Goal: Transaction & Acquisition: Purchase product/service

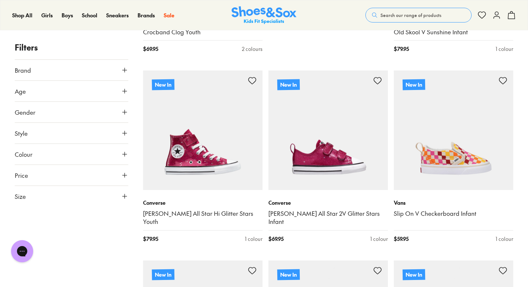
scroll to position [641, 0]
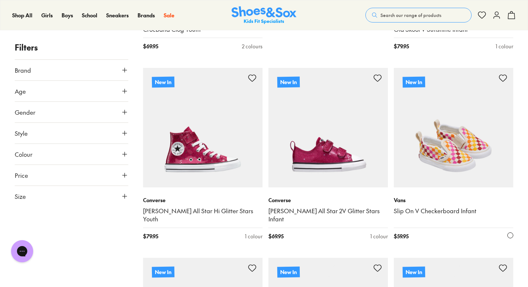
click at [429, 211] on link "Slip On V Checkerboard Infant" at bounding box center [453, 211] width 119 height 8
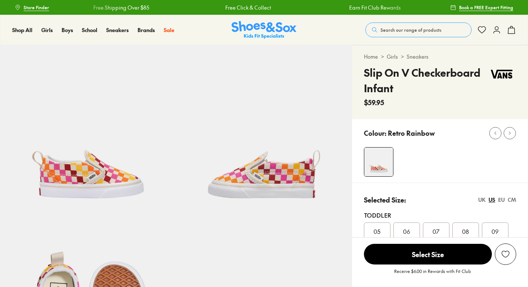
select select "*"
click at [408, 229] on span "06" at bounding box center [406, 231] width 7 height 9
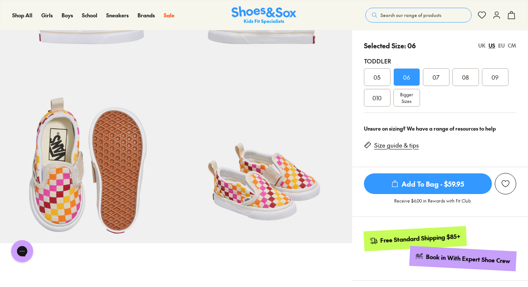
scroll to position [156, 0]
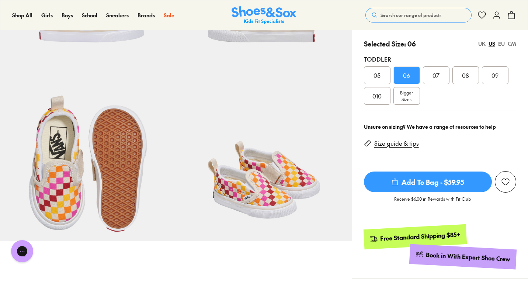
click at [424, 183] on span "Add To Bag - $59.95" at bounding box center [428, 181] width 128 height 21
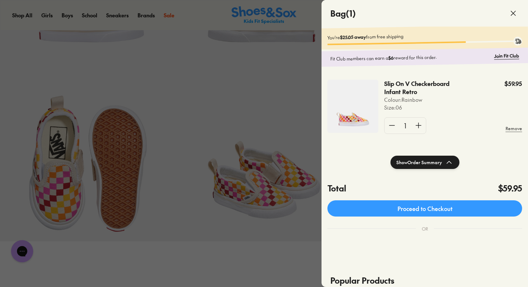
click at [515, 14] on icon at bounding box center [513, 13] width 9 height 9
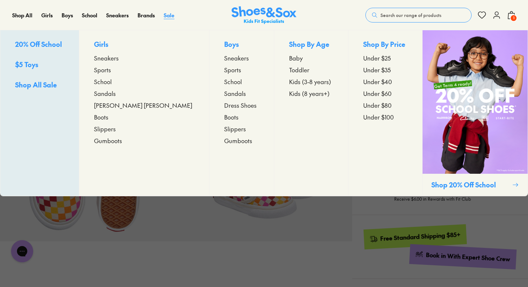
click at [167, 15] on span "Sale" at bounding box center [169, 14] width 11 height 7
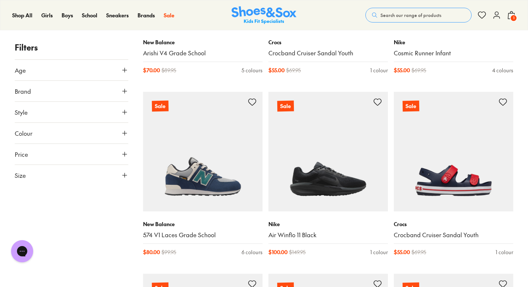
scroll to position [967, 0]
click at [124, 70] on use at bounding box center [124, 70] width 4 height 4
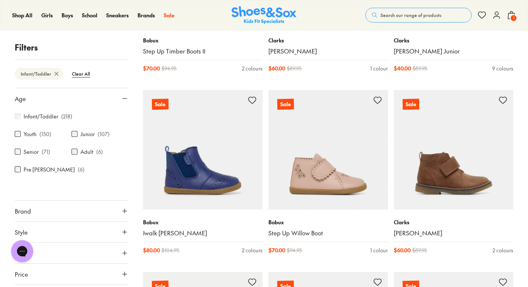
scroll to position [1514, 0]
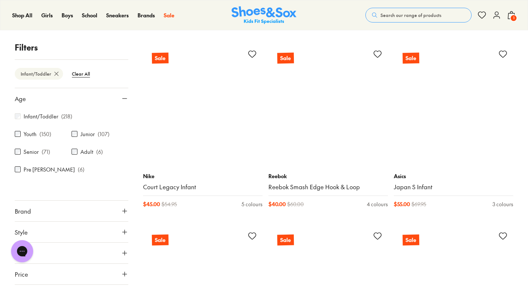
scroll to position [3568, 0]
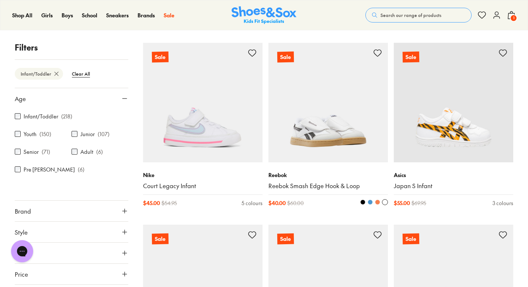
click at [297, 186] on link "Reebok Smash Edge Hook & Loop" at bounding box center [327, 186] width 119 height 8
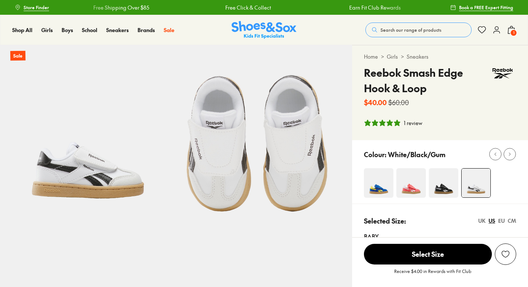
select select "*"
click at [413, 188] on img at bounding box center [411, 183] width 30 height 30
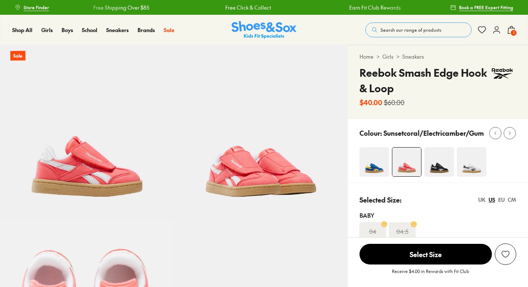
select select "*"
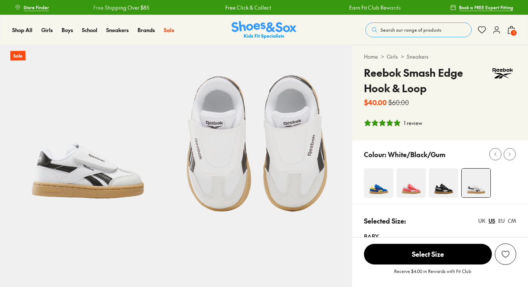
select select "*"
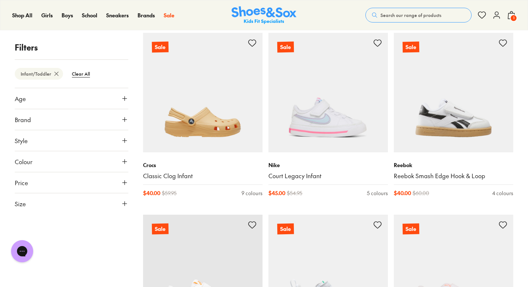
scroll to position [1616, 0]
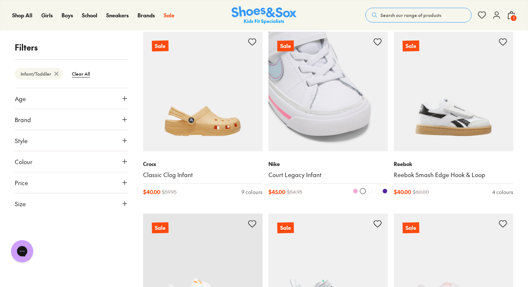
click at [301, 175] on link "Court Legacy Infant" at bounding box center [327, 175] width 119 height 8
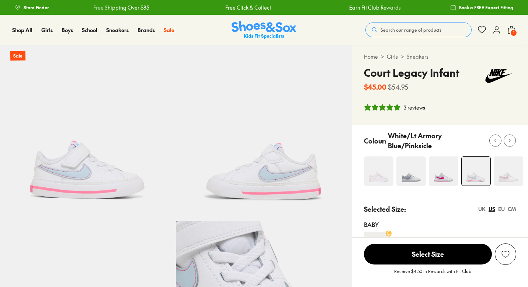
select select "*"
click at [440, 178] on img at bounding box center [444, 171] width 30 height 30
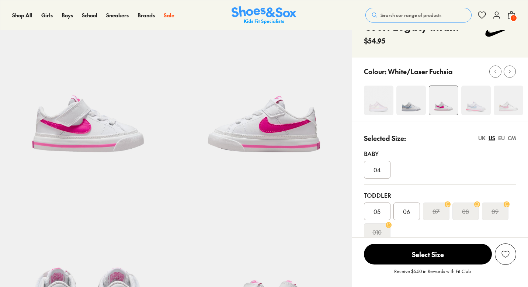
scroll to position [51, 0]
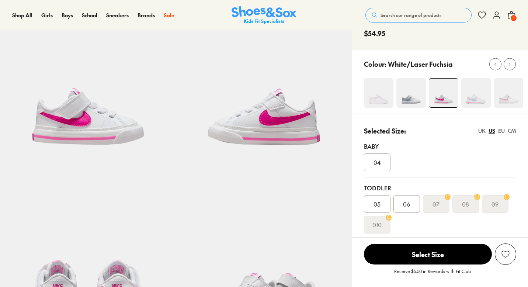
select select "*"
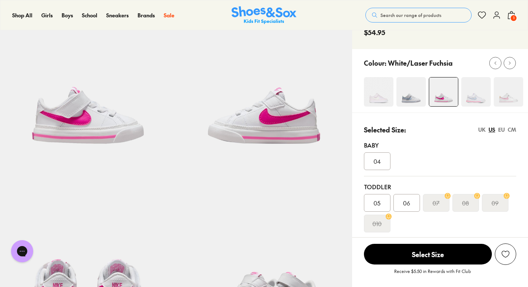
scroll to position [0, 0]
click at [409, 202] on span "06" at bounding box center [406, 202] width 7 height 9
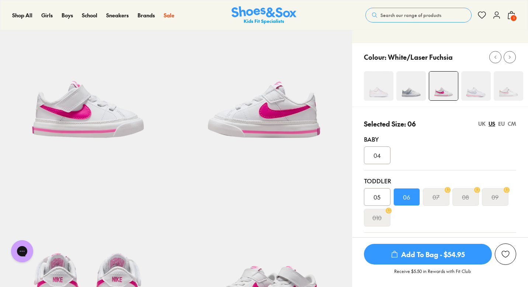
scroll to position [68, 0]
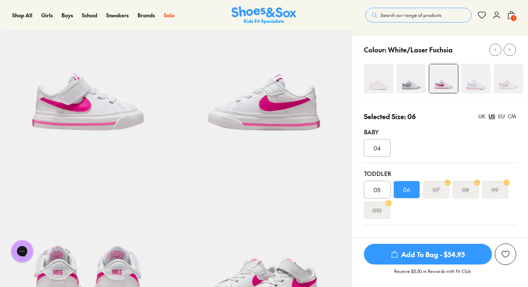
click at [416, 254] on span "Add To Bag - $54.95" at bounding box center [428, 254] width 128 height 21
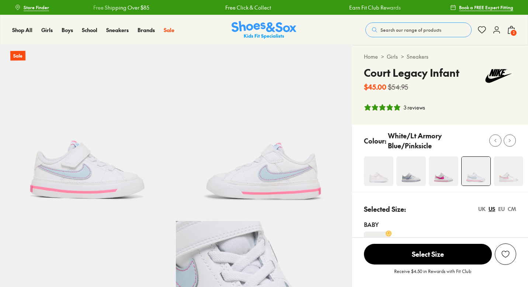
select select "*"
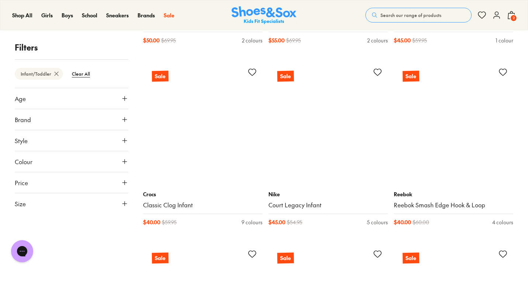
scroll to position [1587, 0]
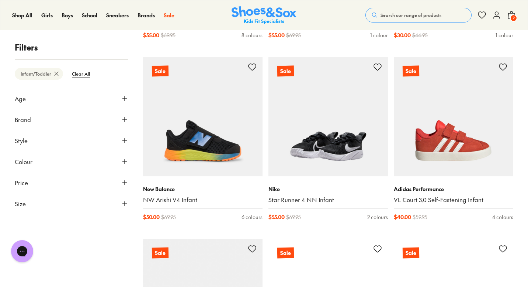
scroll to position [2319, 0]
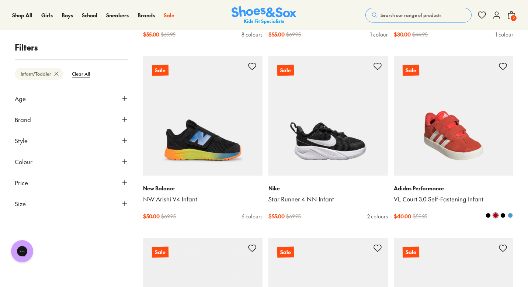
click at [453, 159] on img at bounding box center [453, 115] width 119 height 119
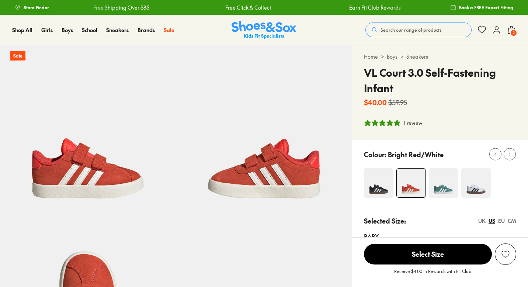
select select "*"
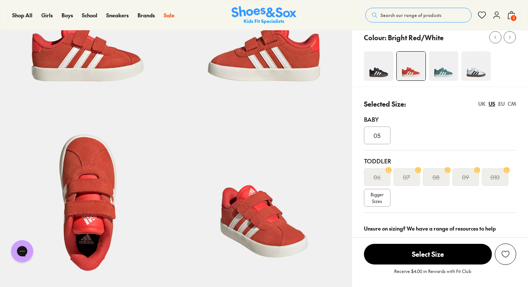
scroll to position [119, 0]
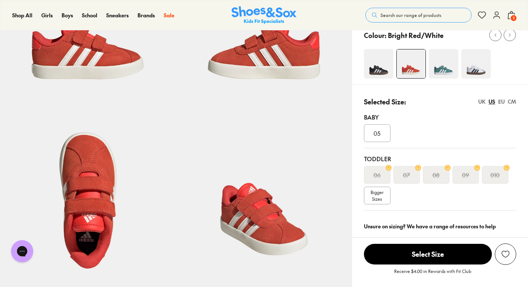
click at [442, 71] on img at bounding box center [444, 64] width 30 height 30
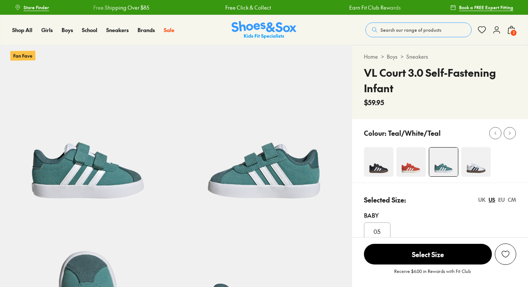
select select "*"
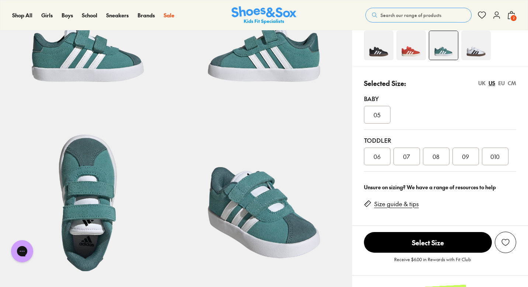
scroll to position [117, 0]
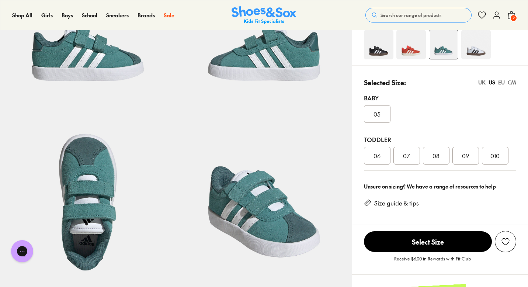
click at [473, 51] on img at bounding box center [476, 45] width 30 height 30
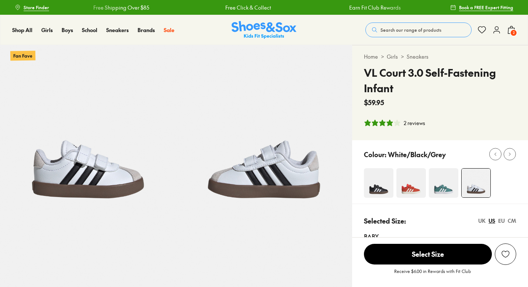
select select "*"
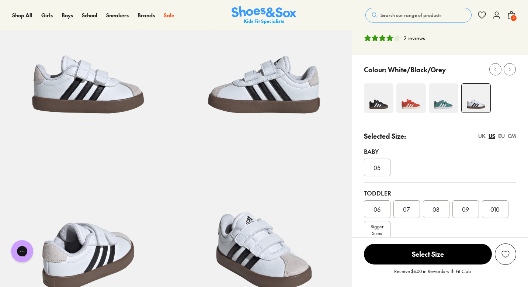
scroll to position [86, 0]
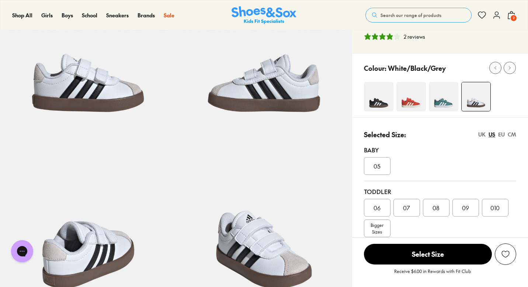
click at [377, 207] on span "06" at bounding box center [377, 207] width 7 height 9
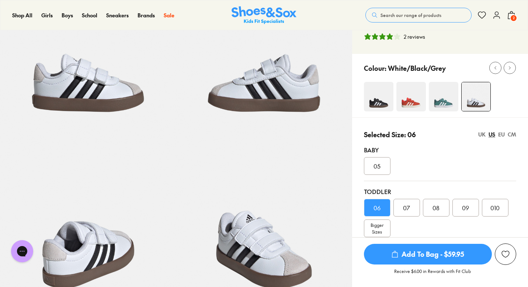
click at [402, 254] on span "Add To Bag - $59.95" at bounding box center [428, 254] width 128 height 21
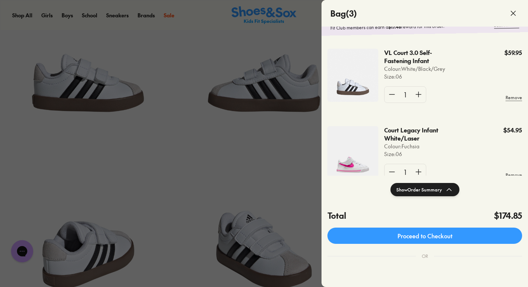
scroll to position [30, 0]
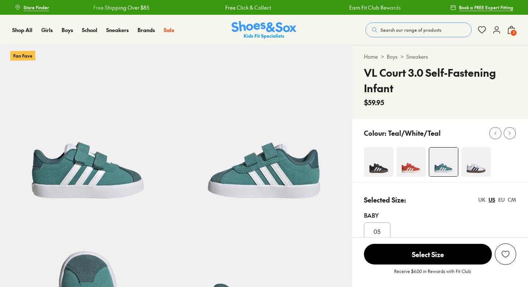
select select "*"
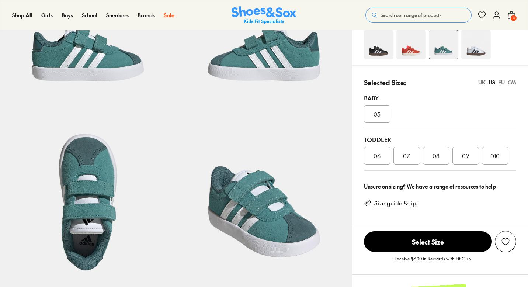
scroll to position [117, 0]
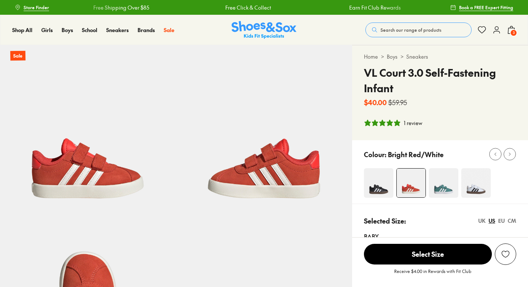
select select "*"
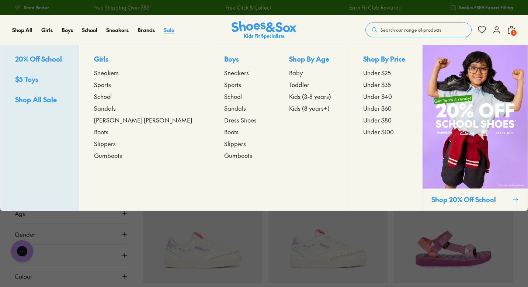
click at [171, 30] on span "Sale" at bounding box center [169, 29] width 11 height 7
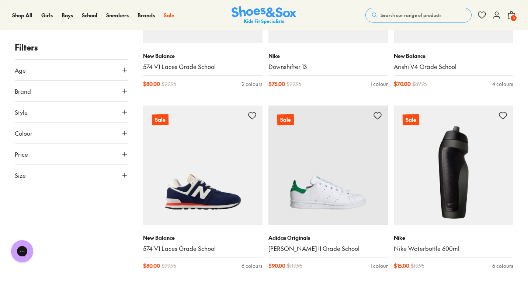
scroll to position [1499, 0]
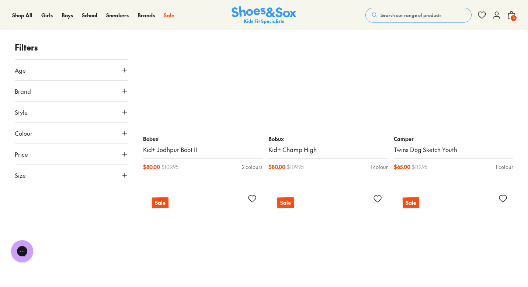
scroll to position [3416, 0]
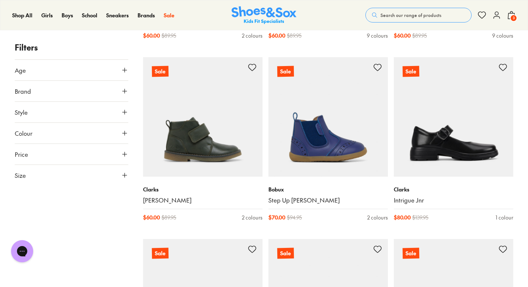
scroll to position [4455, 0]
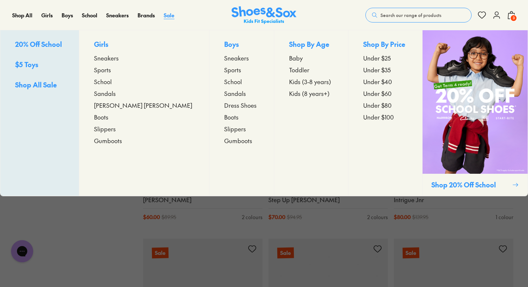
click at [167, 15] on span "Sale" at bounding box center [169, 14] width 11 height 7
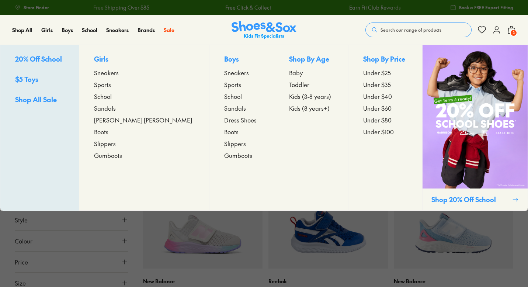
click at [116, 73] on span "Sneakers" at bounding box center [106, 72] width 25 height 9
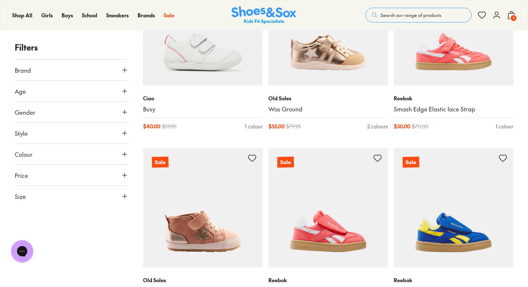
scroll to position [1457, 0]
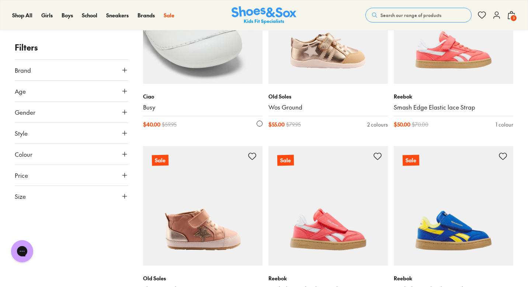
click at [152, 98] on p "Ciao" at bounding box center [202, 97] width 119 height 8
click at [151, 106] on link "Busy" at bounding box center [202, 107] width 119 height 8
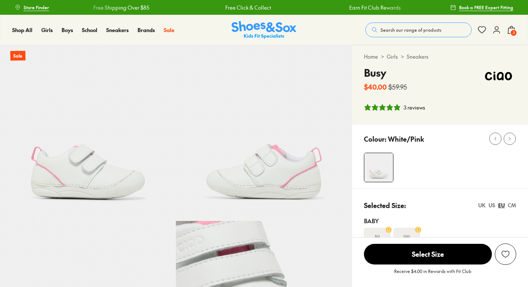
select select "*"
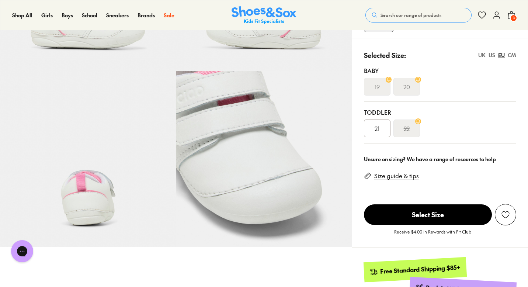
scroll to position [150, 0]
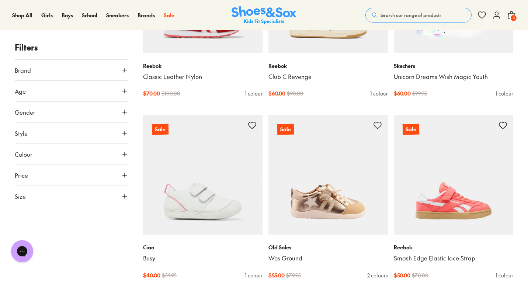
scroll to position [1316, 0]
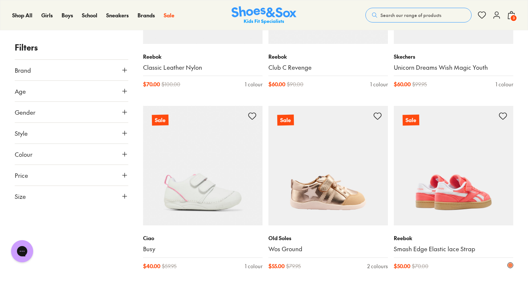
click at [439, 251] on link "Smash Edge Elastic lace Strap" at bounding box center [453, 249] width 119 height 8
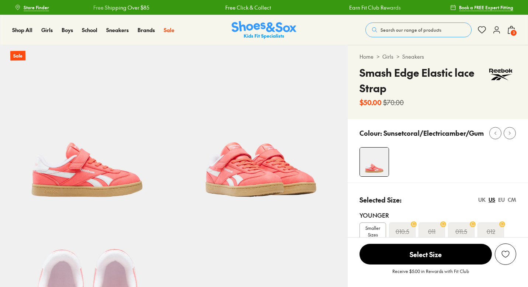
select select "*"
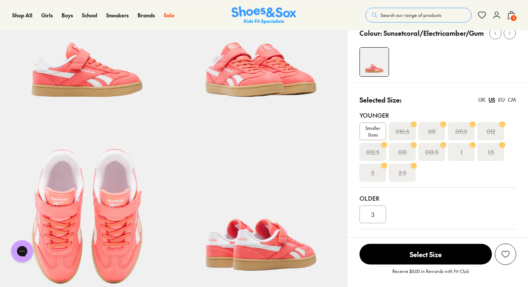
click at [371, 129] on span "Smaller Sizes" at bounding box center [373, 131] width 26 height 13
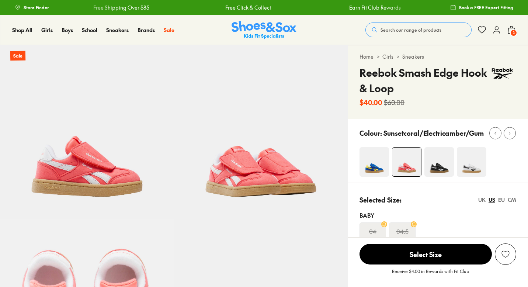
select select "*"
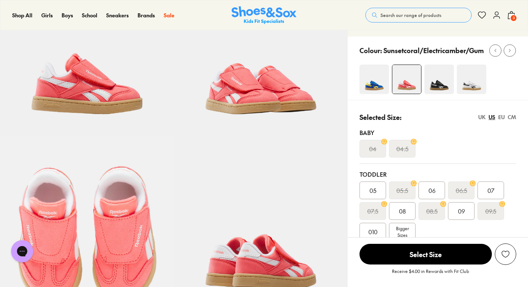
scroll to position [86, 0]
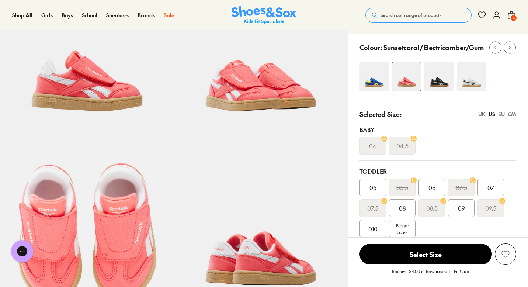
click at [432, 186] on span "06" at bounding box center [432, 187] width 7 height 9
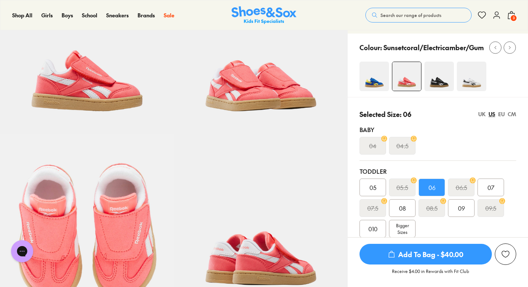
click at [437, 258] on span "Add To Bag - $40.00" at bounding box center [426, 254] width 132 height 21
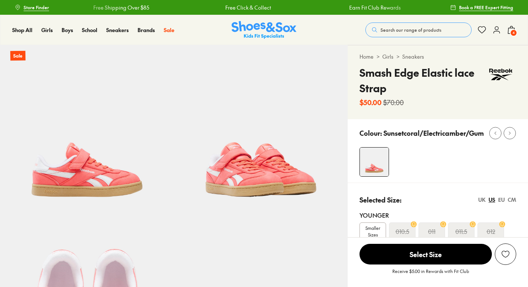
select select "*"
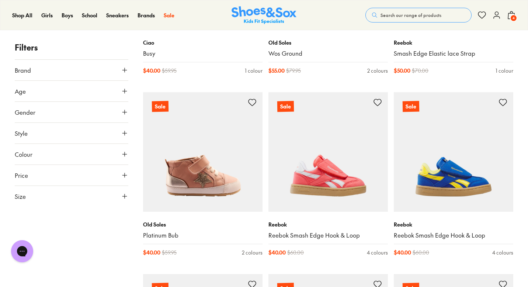
scroll to position [1512, 0]
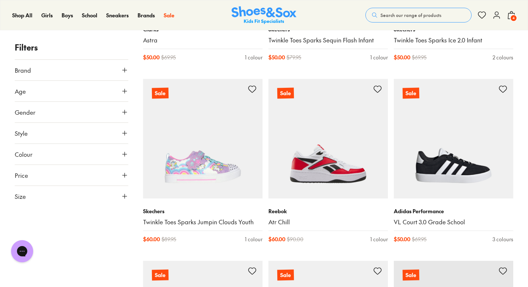
scroll to position [2987, 0]
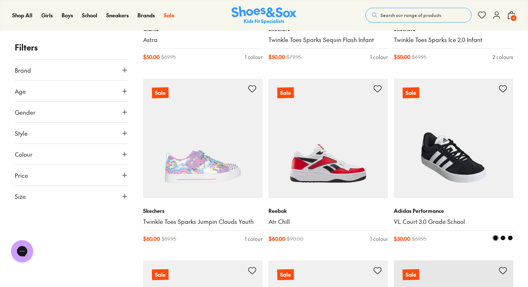
click at [423, 220] on link "VL Court 3.0 Grade School" at bounding box center [453, 222] width 119 height 8
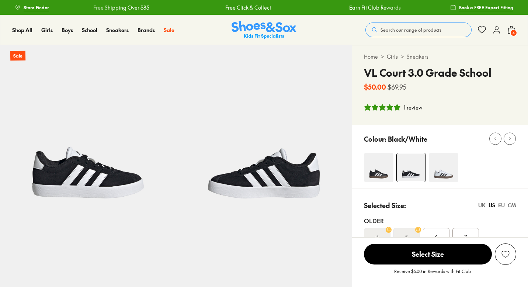
select select "*"
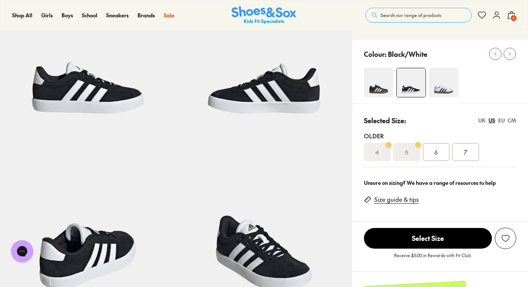
scroll to position [90, 0]
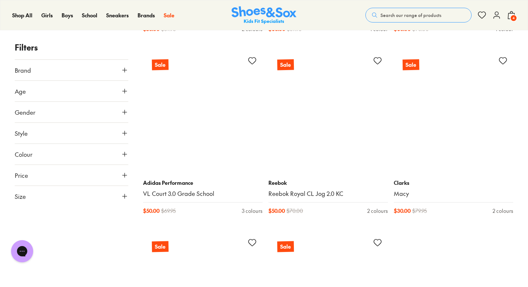
scroll to position [1237, 0]
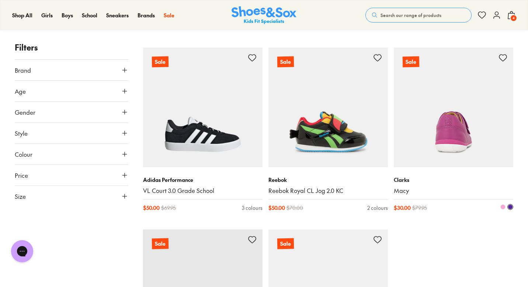
click at [451, 150] on img at bounding box center [453, 107] width 119 height 119
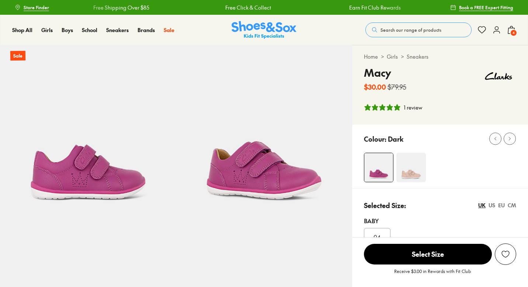
select select "*"
click at [415, 173] on img at bounding box center [411, 168] width 30 height 30
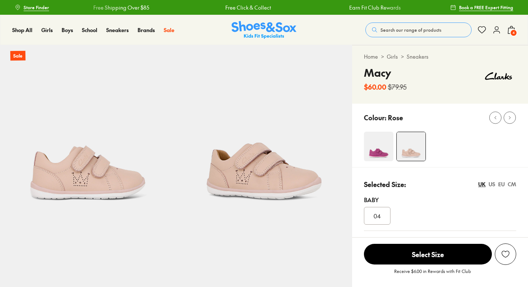
select select "*"
click at [381, 153] on img at bounding box center [379, 147] width 30 height 30
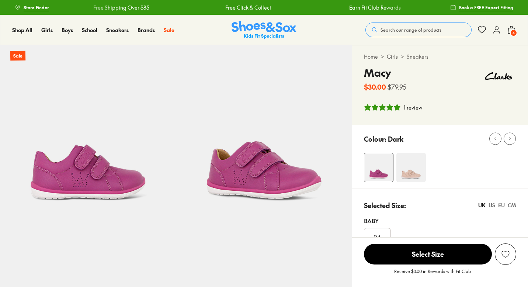
select select "*"
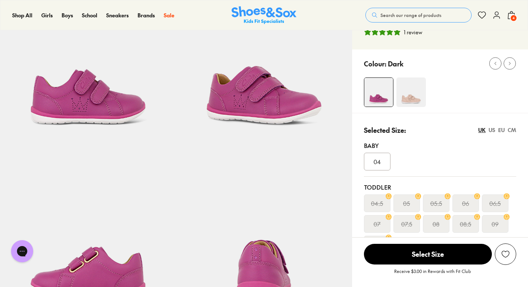
scroll to position [83, 0]
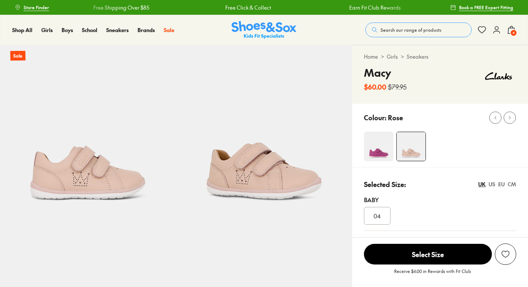
select select "*"
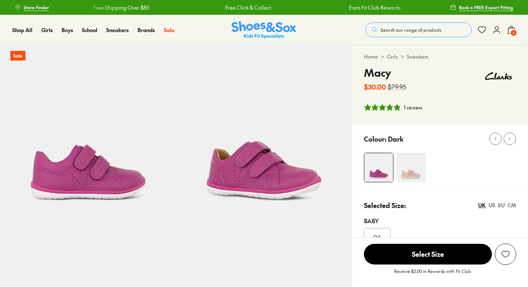
select select "*"
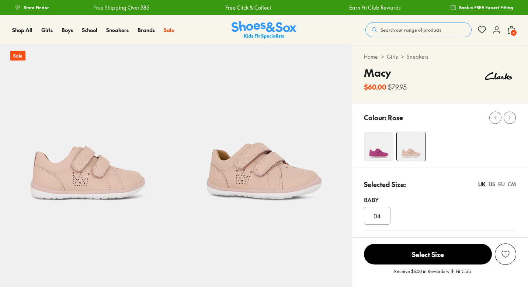
select select "*"
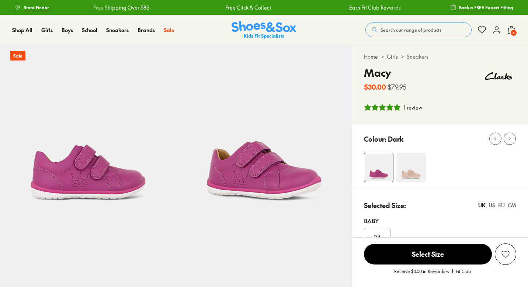
select select "*"
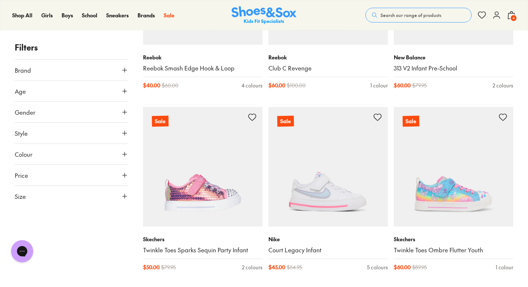
scroll to position [630, 0]
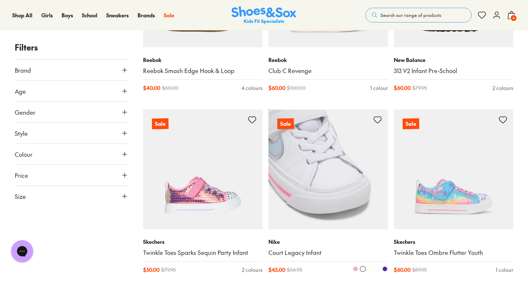
click at [312, 251] on link "Court Legacy Infant" at bounding box center [327, 253] width 119 height 8
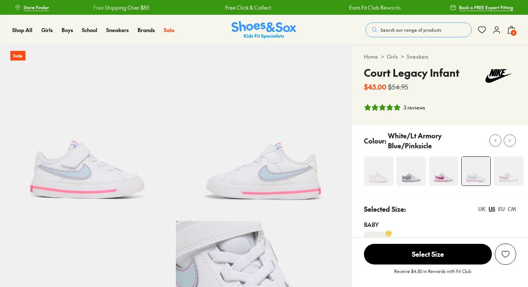
select select "*"
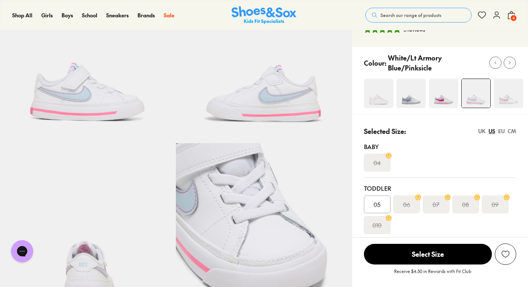
scroll to position [80, 0]
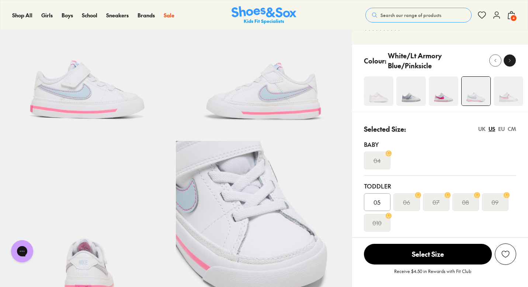
click at [509, 61] on icon at bounding box center [510, 61] width 6 height 6
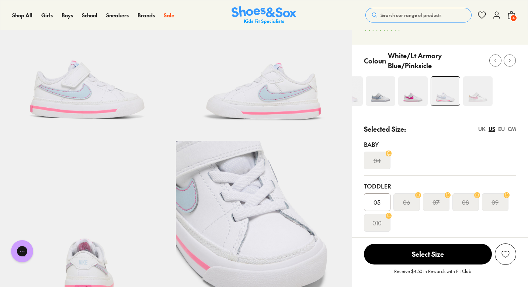
click at [485, 96] on img at bounding box center [478, 91] width 30 height 30
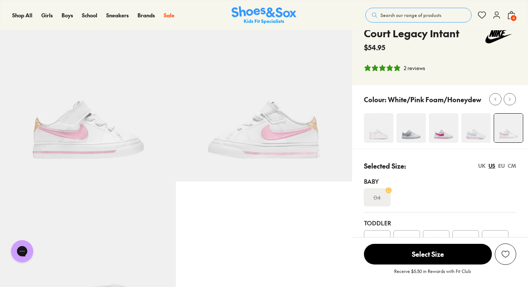
select select "*"
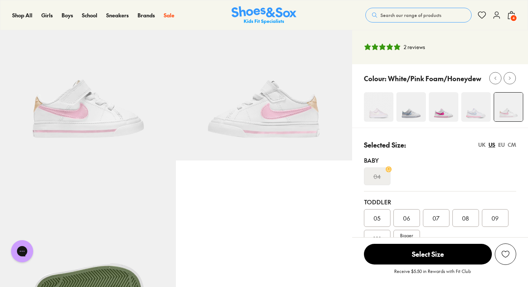
scroll to position [57, 0]
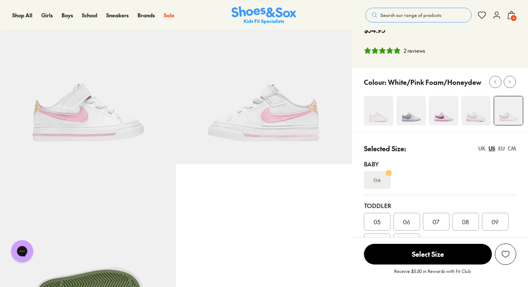
click at [409, 221] on span "06" at bounding box center [406, 221] width 7 height 9
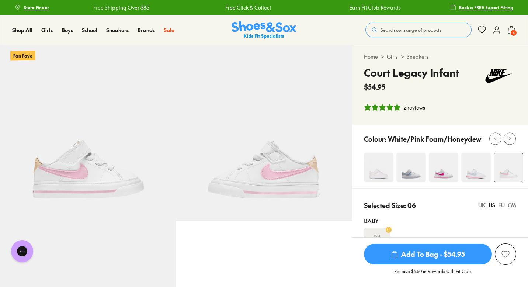
click at [384, 174] on img at bounding box center [379, 168] width 30 height 30
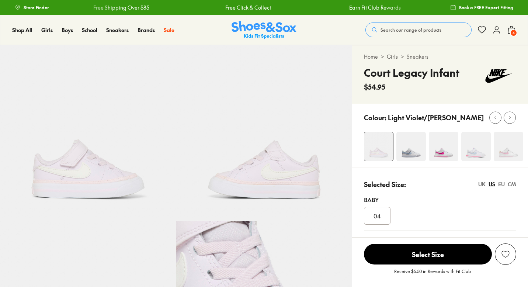
select select "*"
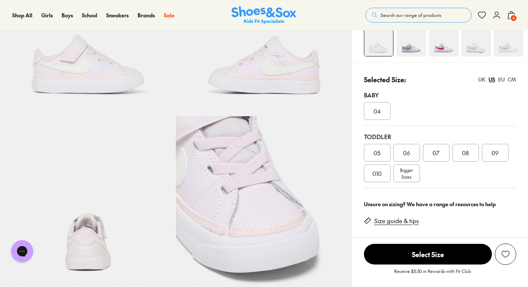
scroll to position [107, 0]
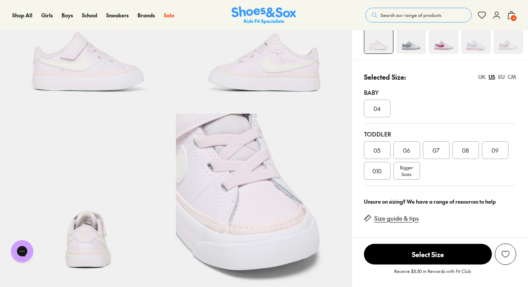
click at [404, 150] on span "06" at bounding box center [406, 150] width 7 height 9
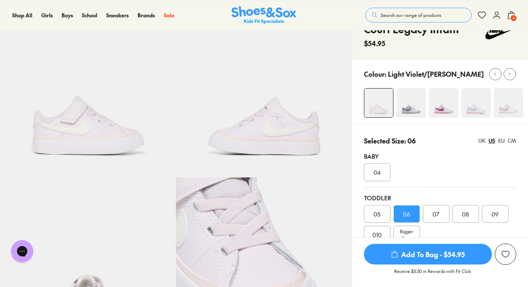
scroll to position [41, 0]
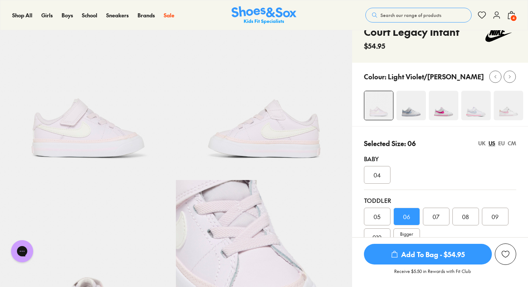
click at [412, 106] on img at bounding box center [411, 106] width 30 height 30
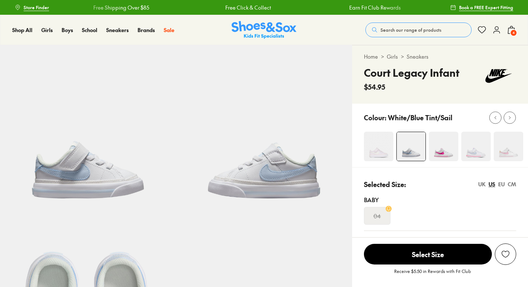
select select "*"
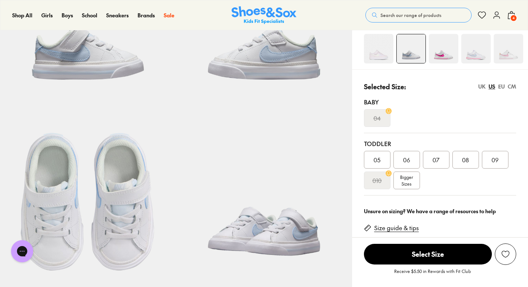
scroll to position [130, 0]
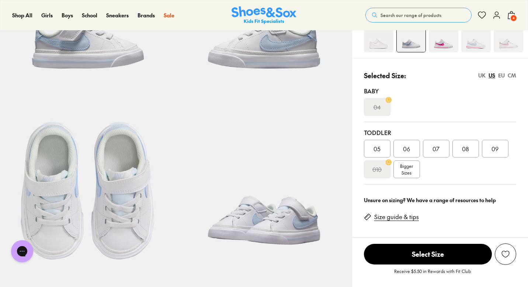
click at [407, 148] on span "06" at bounding box center [406, 148] width 7 height 9
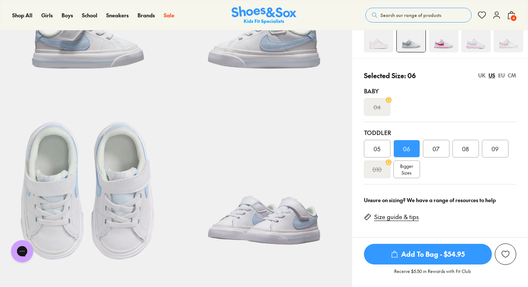
click at [474, 46] on img at bounding box center [476, 38] width 30 height 30
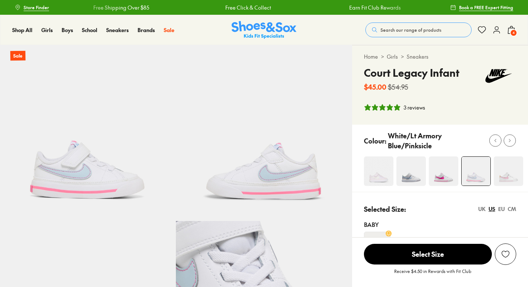
select select "*"
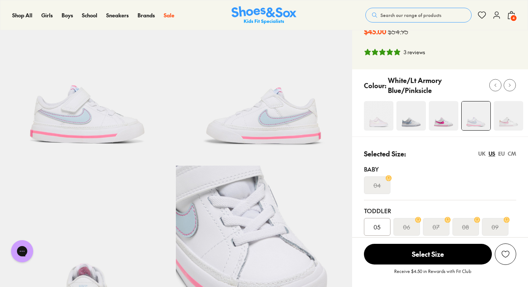
scroll to position [58, 0]
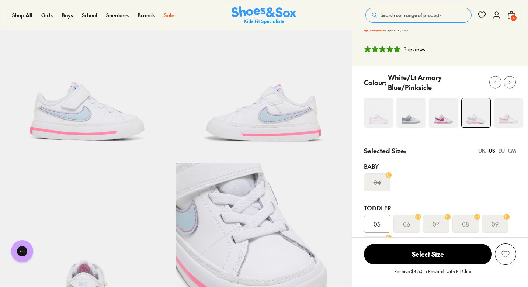
click at [509, 120] on img at bounding box center [509, 113] width 30 height 30
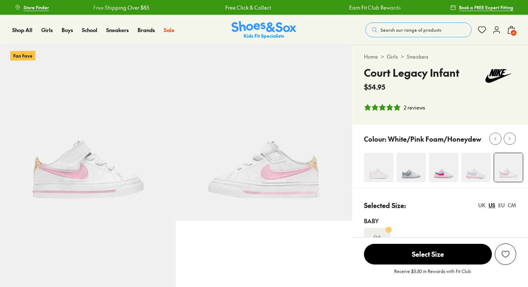
select select "*"
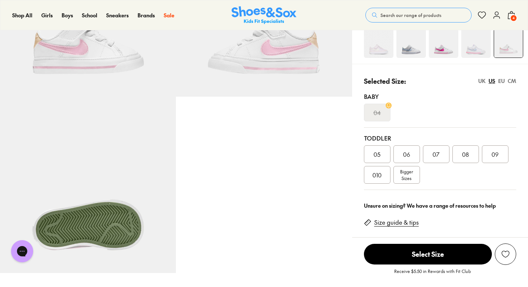
scroll to position [125, 0]
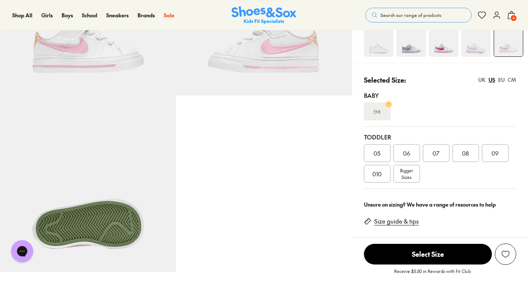
click at [410, 154] on div "06" at bounding box center [407, 153] width 27 height 18
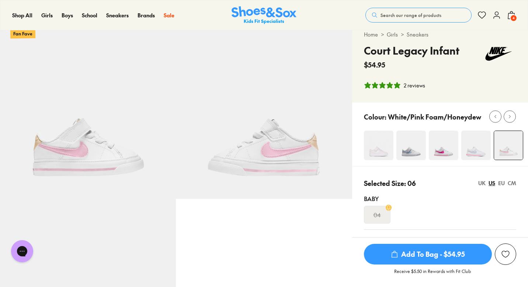
scroll to position [20, 0]
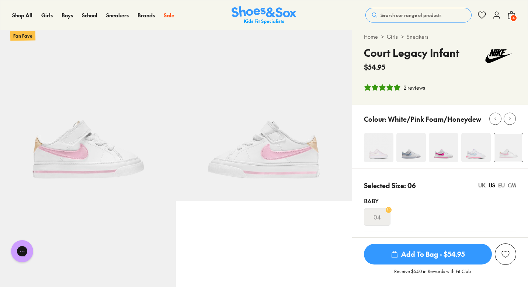
click at [415, 253] on span "Add To Bag - $54.95" at bounding box center [428, 254] width 128 height 21
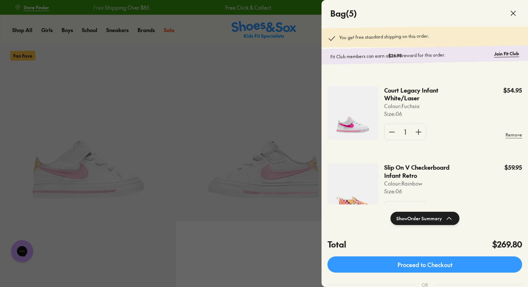
scroll to position [254, 0]
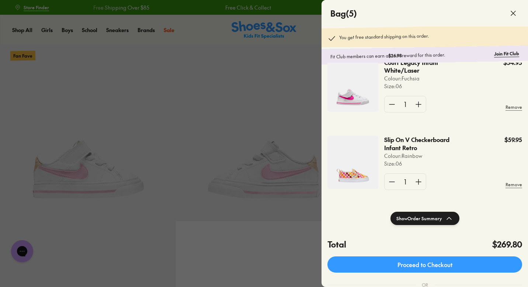
click at [447, 219] on use at bounding box center [449, 218] width 4 height 2
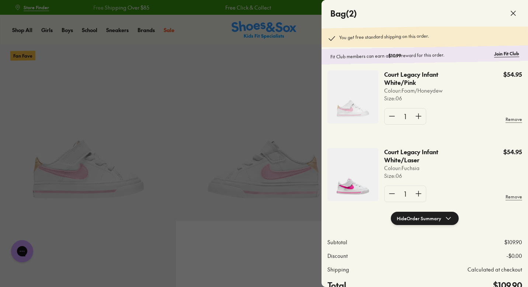
scroll to position [0, 0]
